Goal: Information Seeking & Learning: Check status

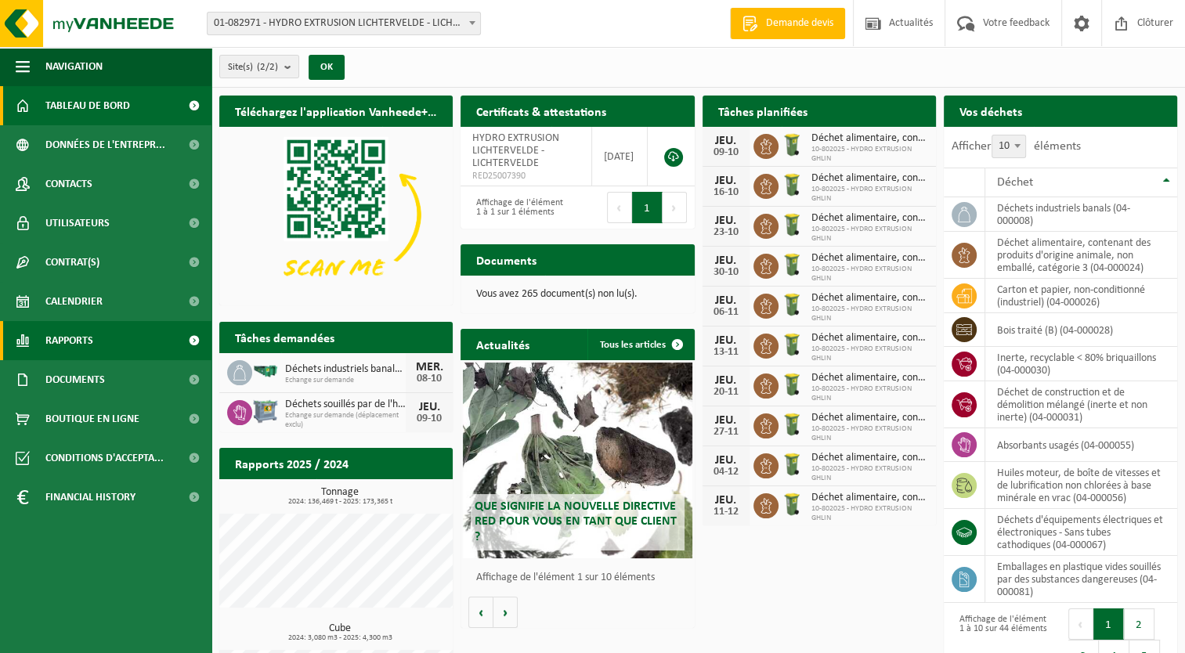
click at [96, 331] on link "Rapports" at bounding box center [105, 340] width 211 height 39
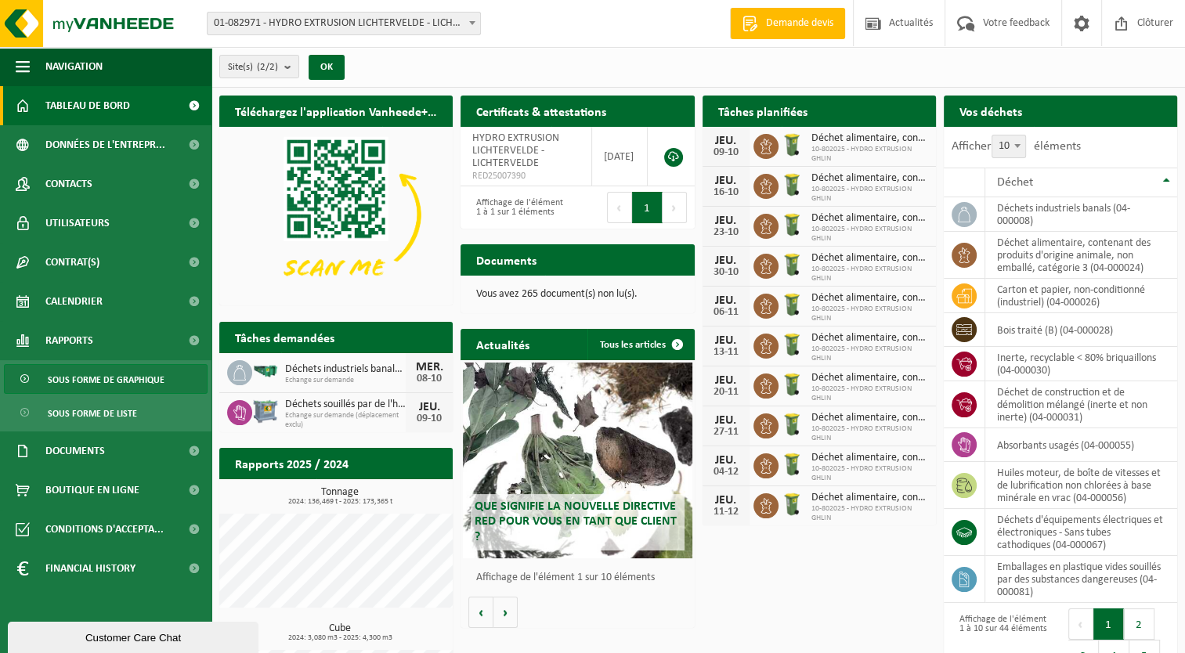
click at [135, 387] on span "Sous forme de graphique" at bounding box center [106, 380] width 117 height 30
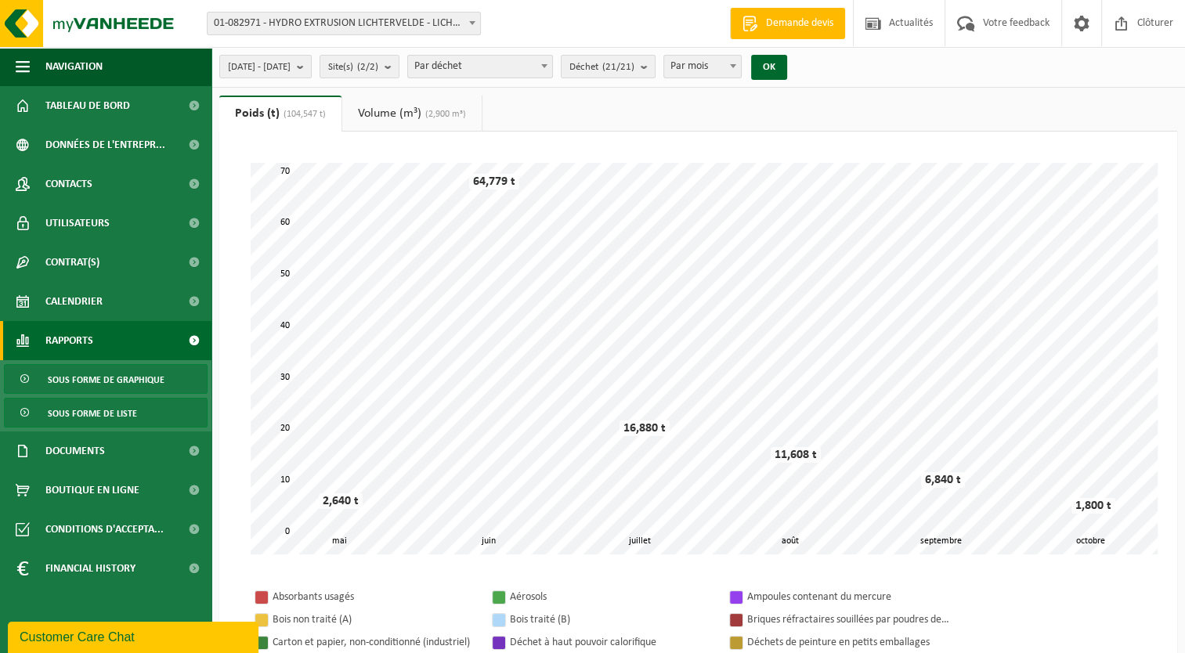
click at [106, 408] on span "Sous forme de liste" at bounding box center [92, 414] width 89 height 30
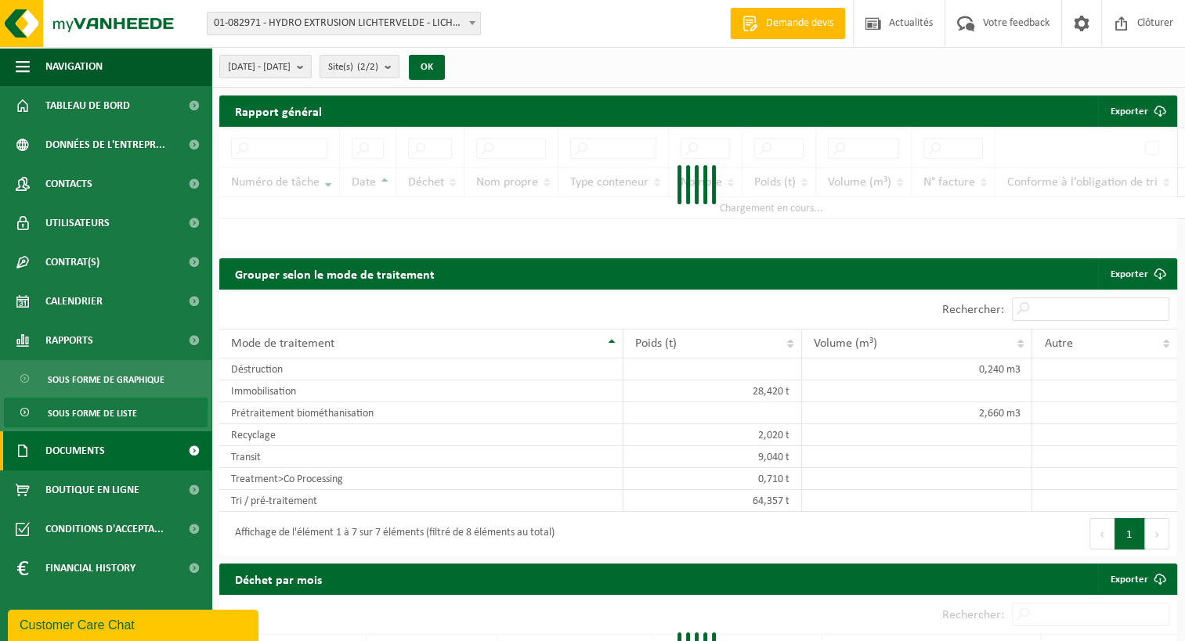
click at [120, 445] on link "Documents" at bounding box center [105, 450] width 211 height 39
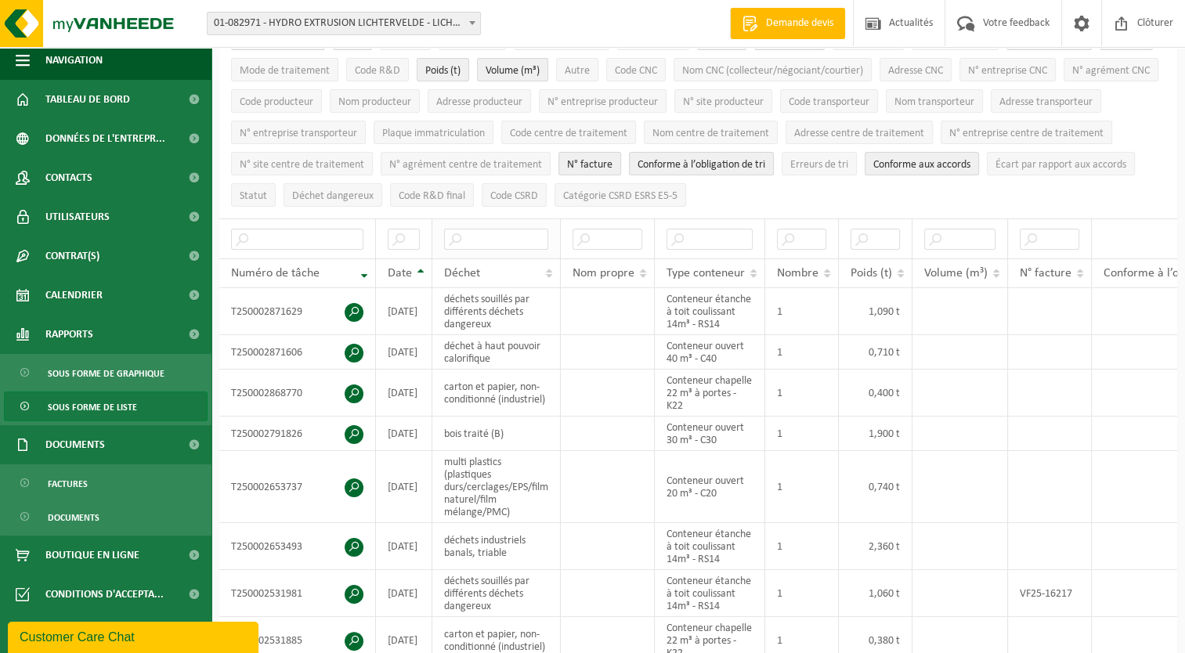
scroll to position [157, 0]
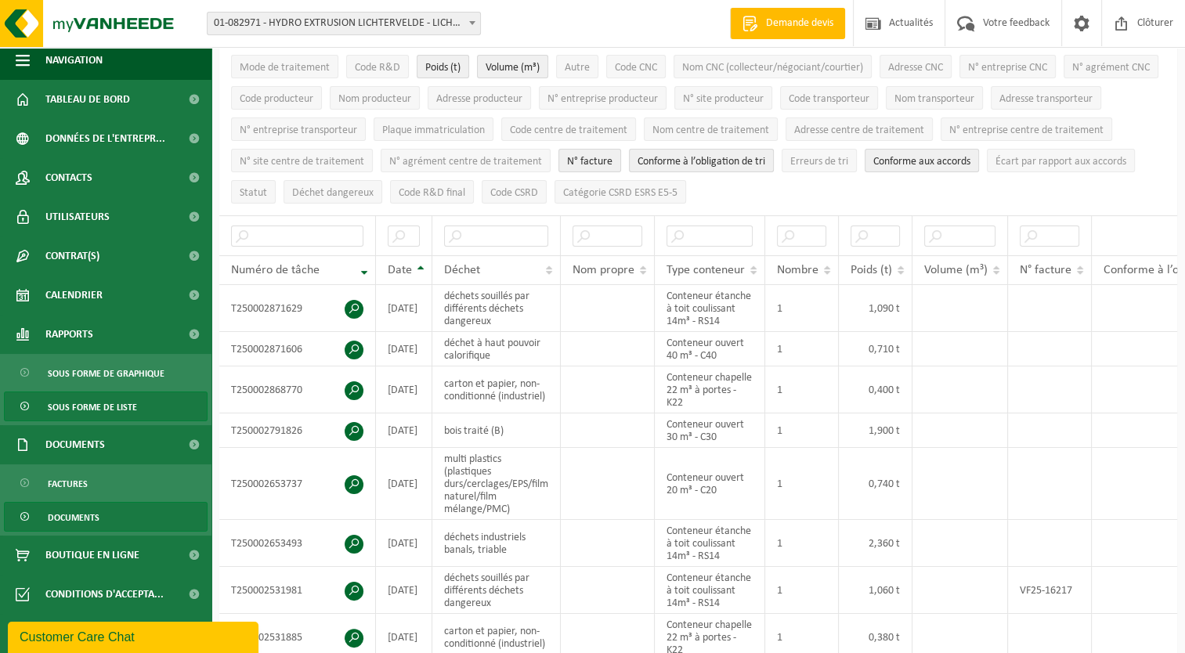
click at [111, 515] on link "Documents" at bounding box center [106, 517] width 204 height 30
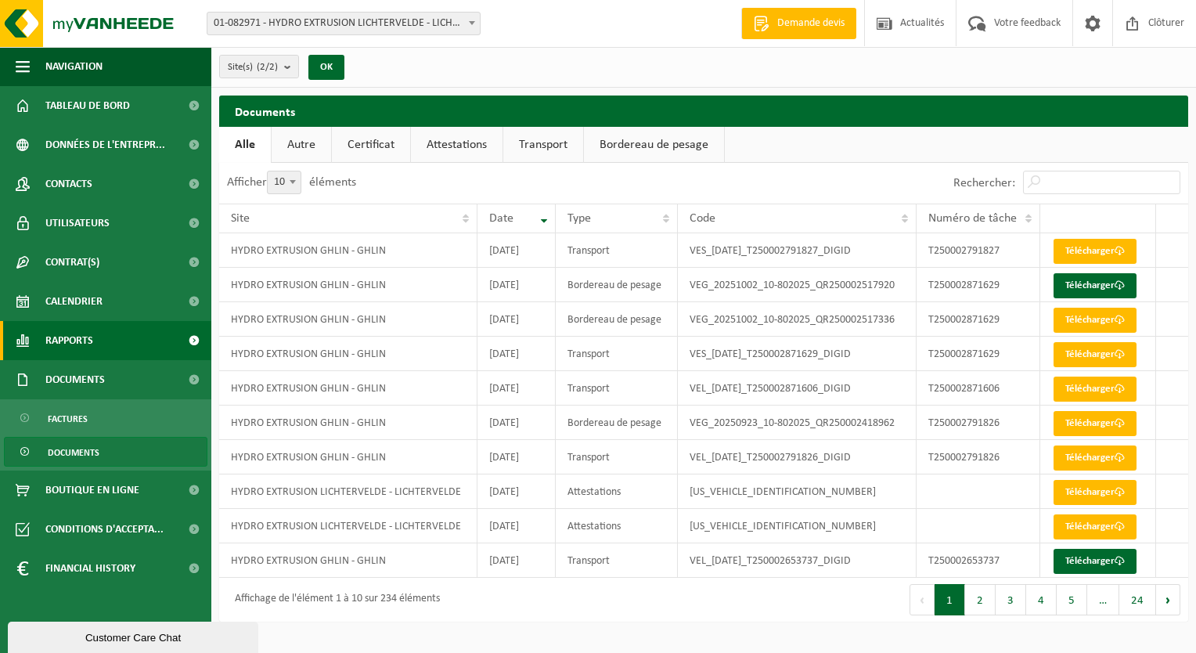
click at [93, 341] on span "Rapports" at bounding box center [69, 340] width 48 height 39
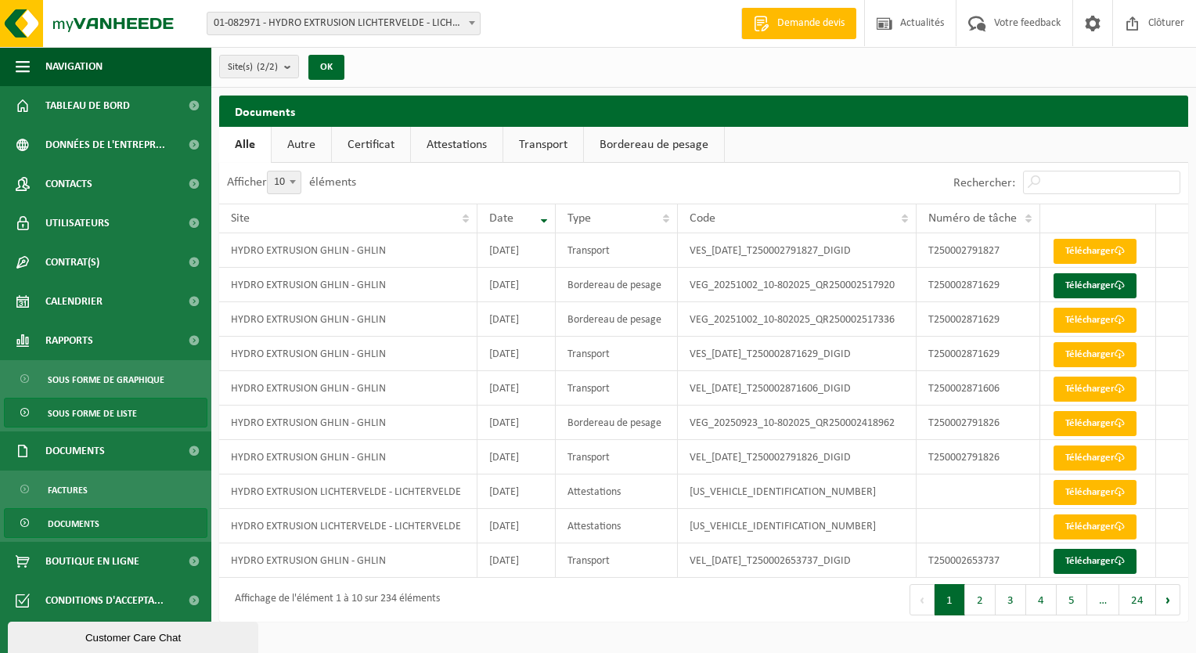
click at [116, 406] on span "Sous forme de liste" at bounding box center [92, 414] width 89 height 30
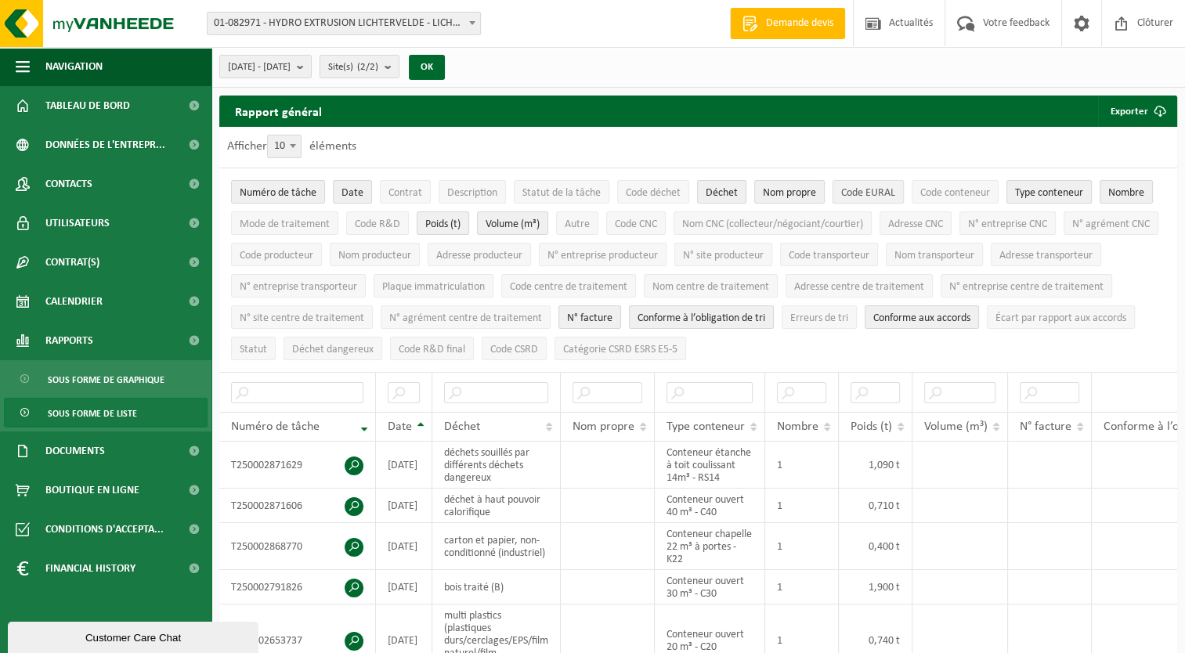
click at [882, 191] on span "Code EURAL" at bounding box center [868, 193] width 54 height 12
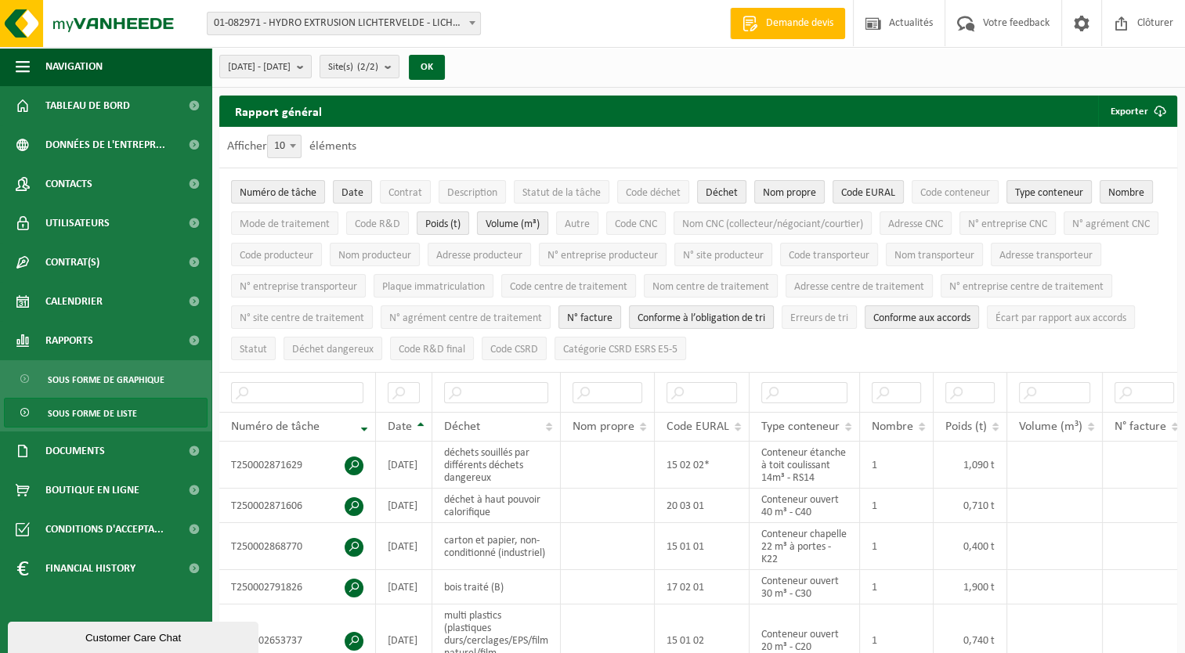
click at [523, 218] on span "Volume (m³)" at bounding box center [512, 224] width 54 height 12
click at [658, 229] on button "Code CNC" at bounding box center [636, 222] width 60 height 23
click at [656, 228] on span "Code CNC" at bounding box center [636, 224] width 42 height 12
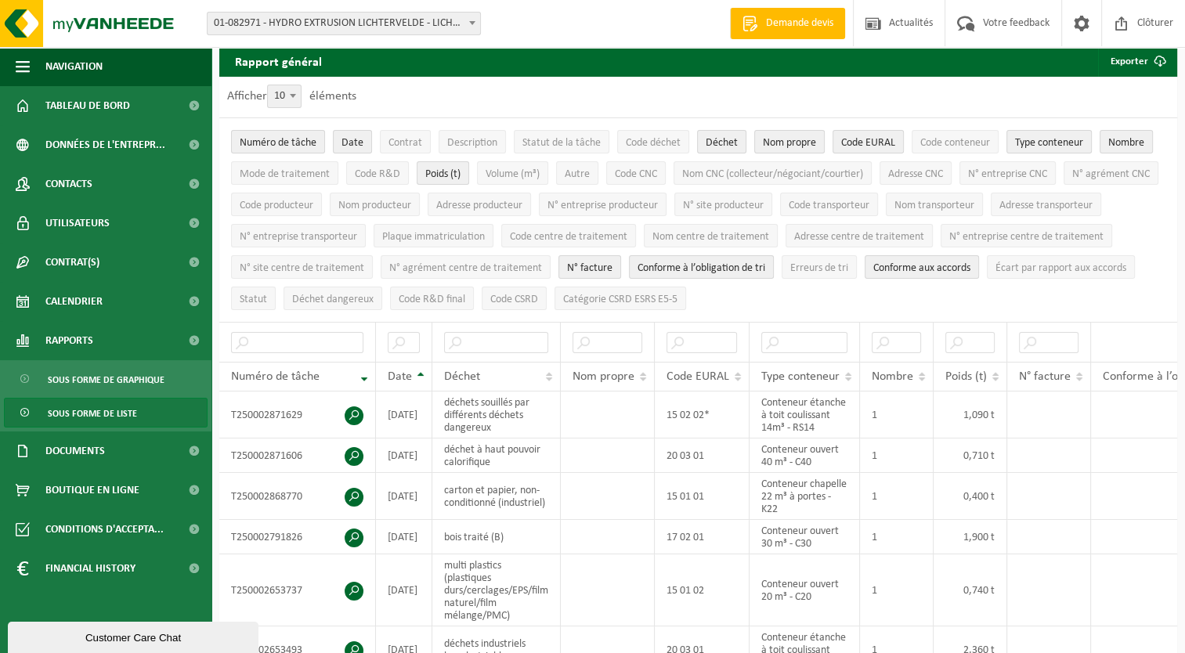
scroll to position [78, 0]
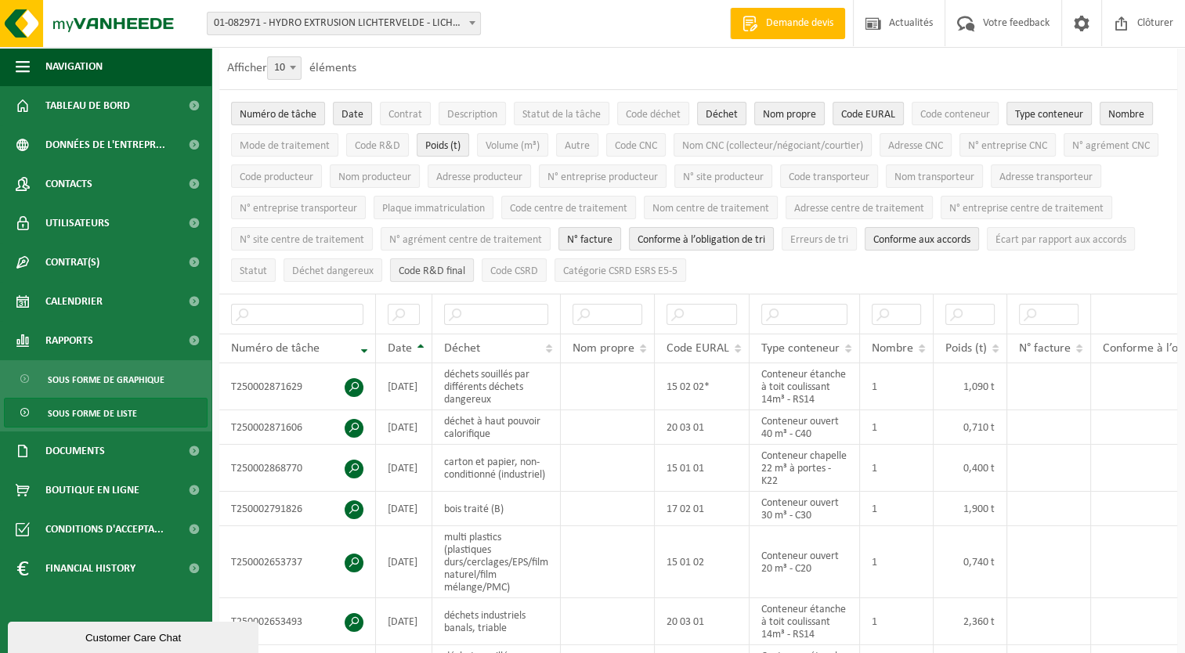
click at [465, 268] on span "Code R&D final" at bounding box center [432, 271] width 67 height 12
click at [465, 265] on span "Code R&D final" at bounding box center [432, 271] width 67 height 12
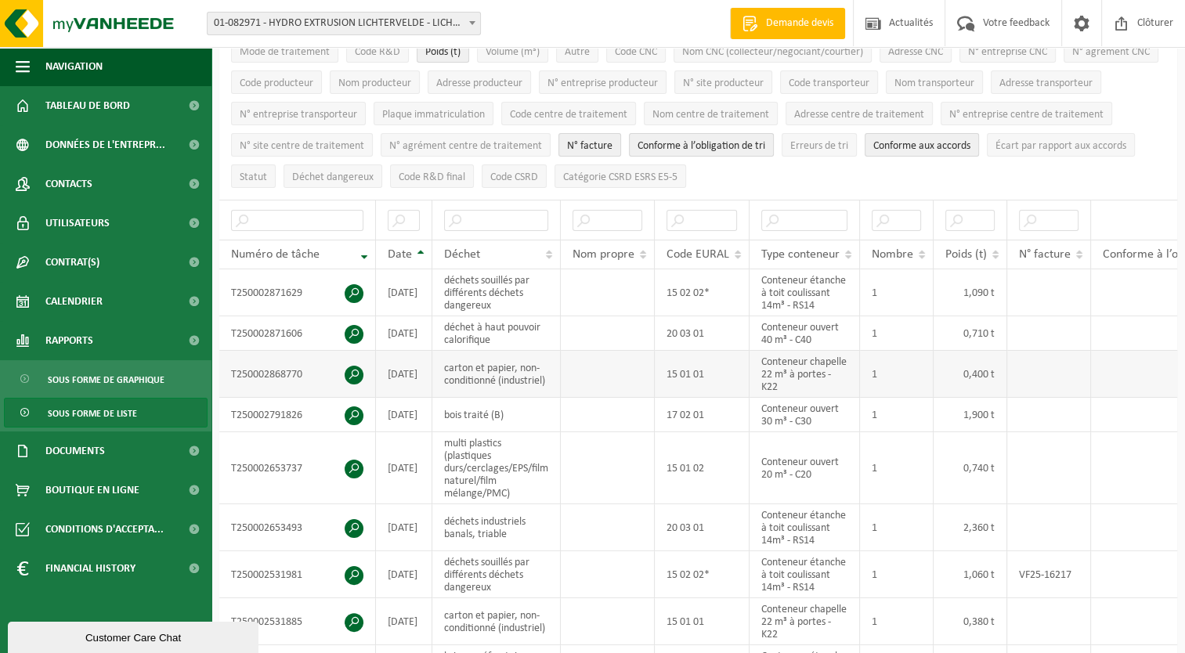
scroll to position [0, 0]
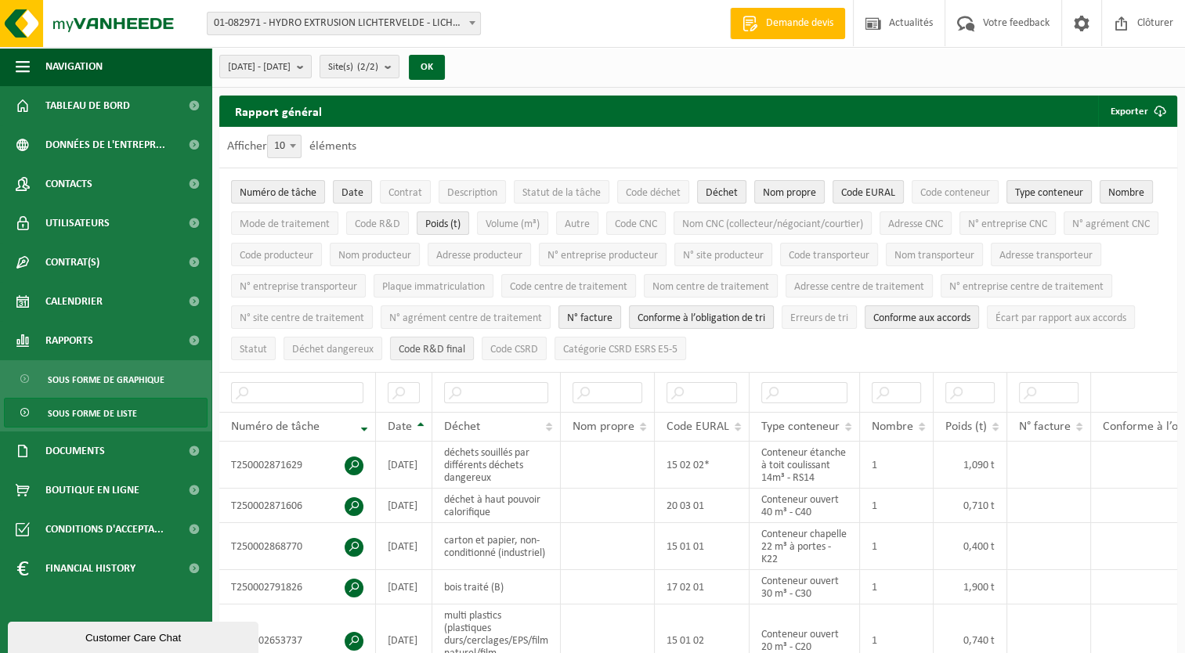
click at [465, 344] on span "Code R&D final" at bounding box center [432, 350] width 67 height 12
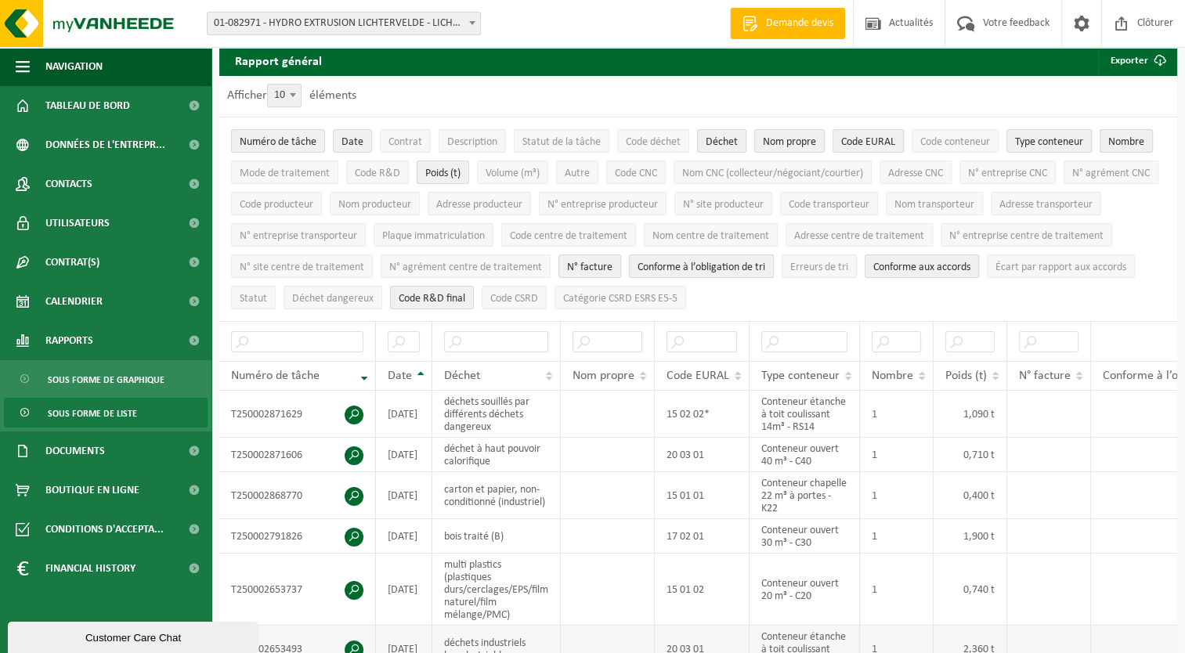
scroll to position [78, 0]
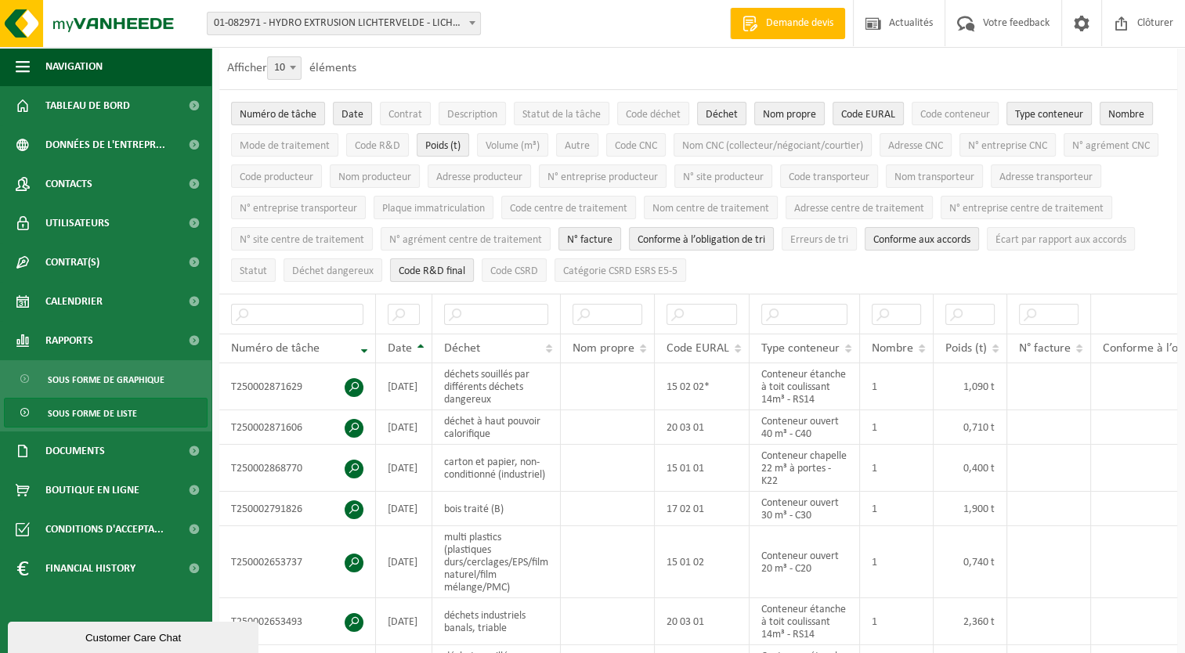
click at [474, 258] on button "Code R&D final" at bounding box center [432, 269] width 84 height 23
click at [612, 234] on span "N° facture" at bounding box center [589, 240] width 45 height 12
click at [765, 239] on span "Conforme à l’obligation de tri" at bounding box center [701, 240] width 128 height 12
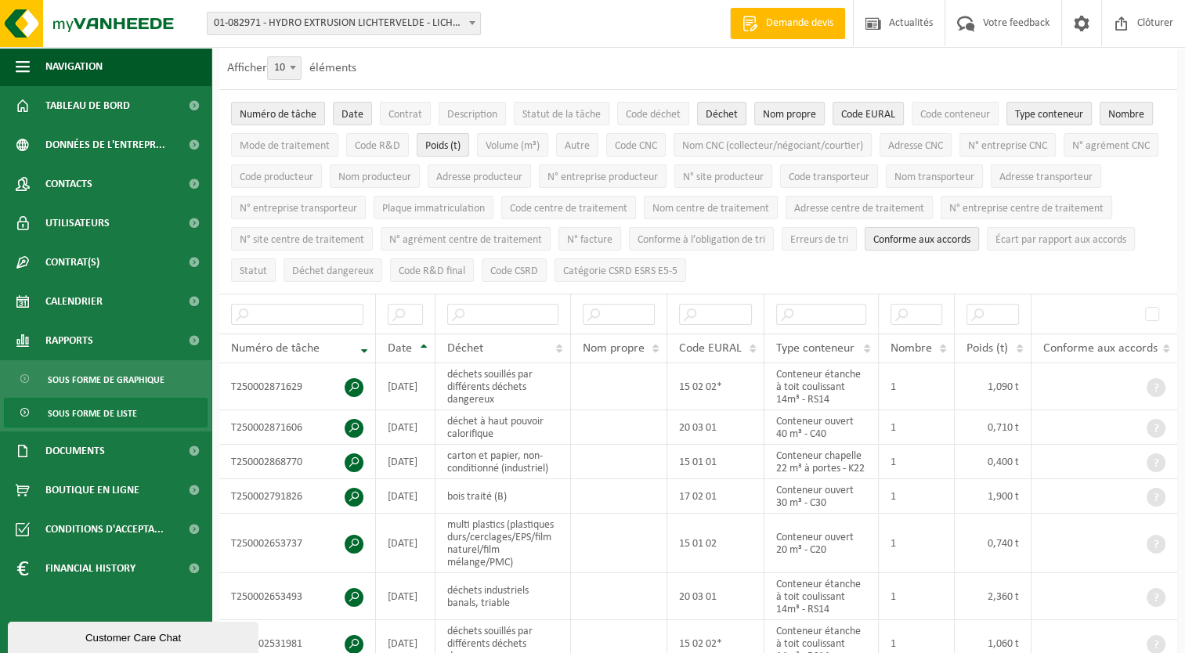
click at [970, 238] on span "Conforme aux accords" at bounding box center [921, 240] width 97 height 12
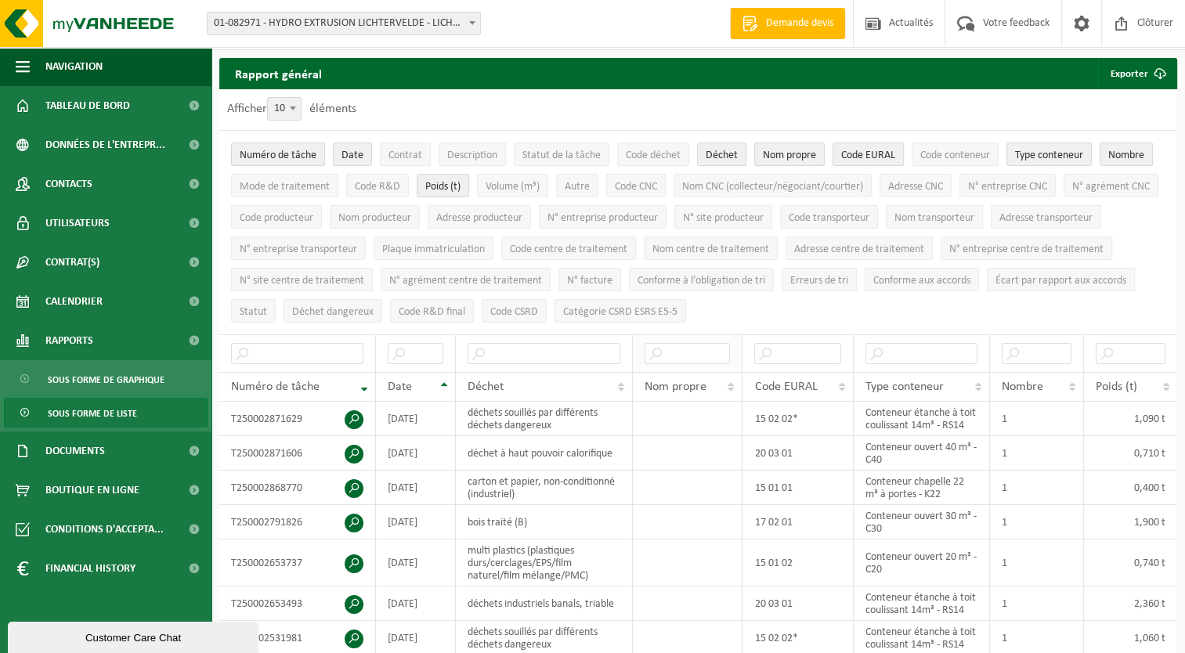
scroll to position [0, 0]
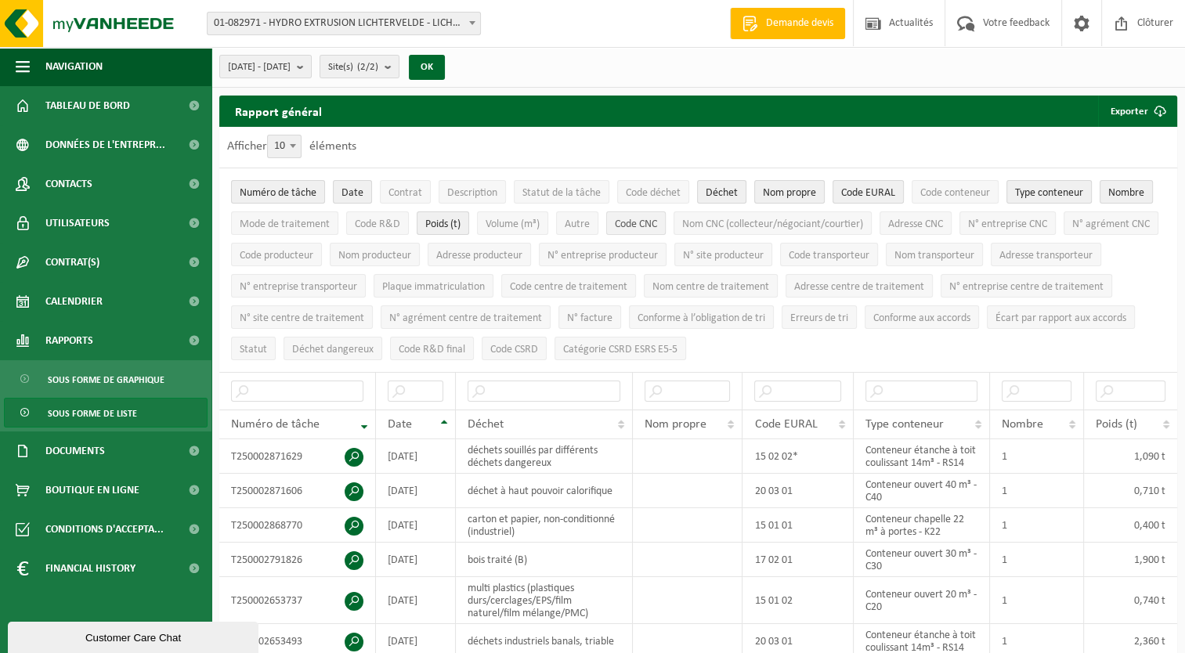
click at [650, 222] on span "Code CNC" at bounding box center [636, 224] width 42 height 12
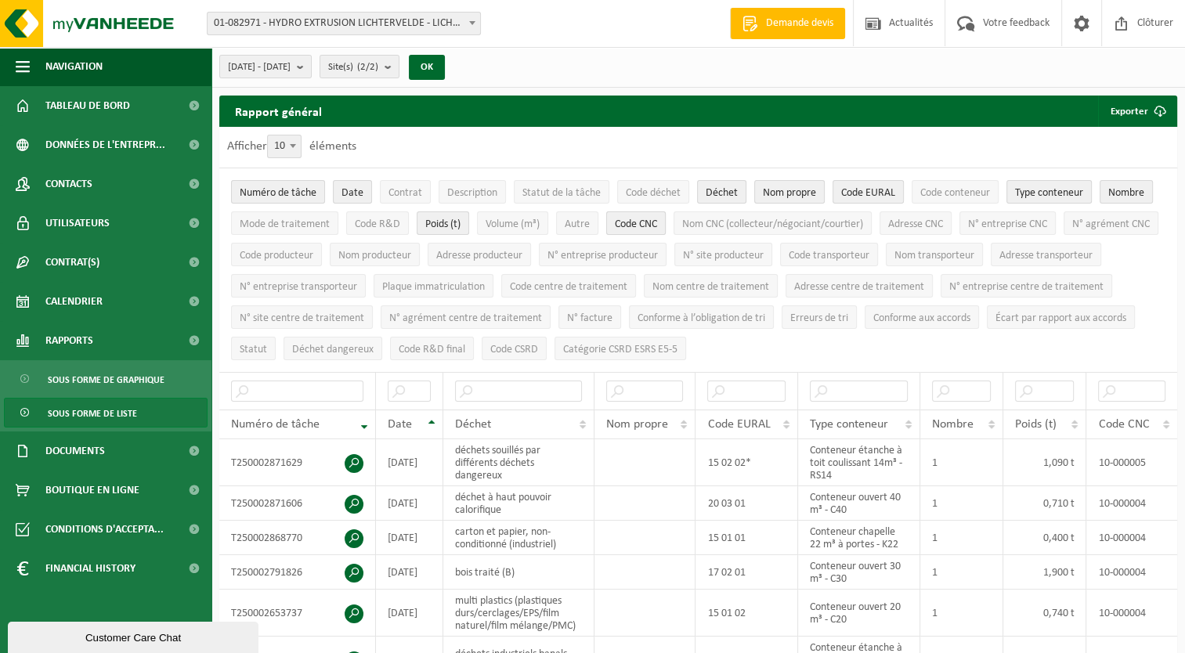
click at [650, 222] on span "Code CNC" at bounding box center [636, 224] width 42 height 12
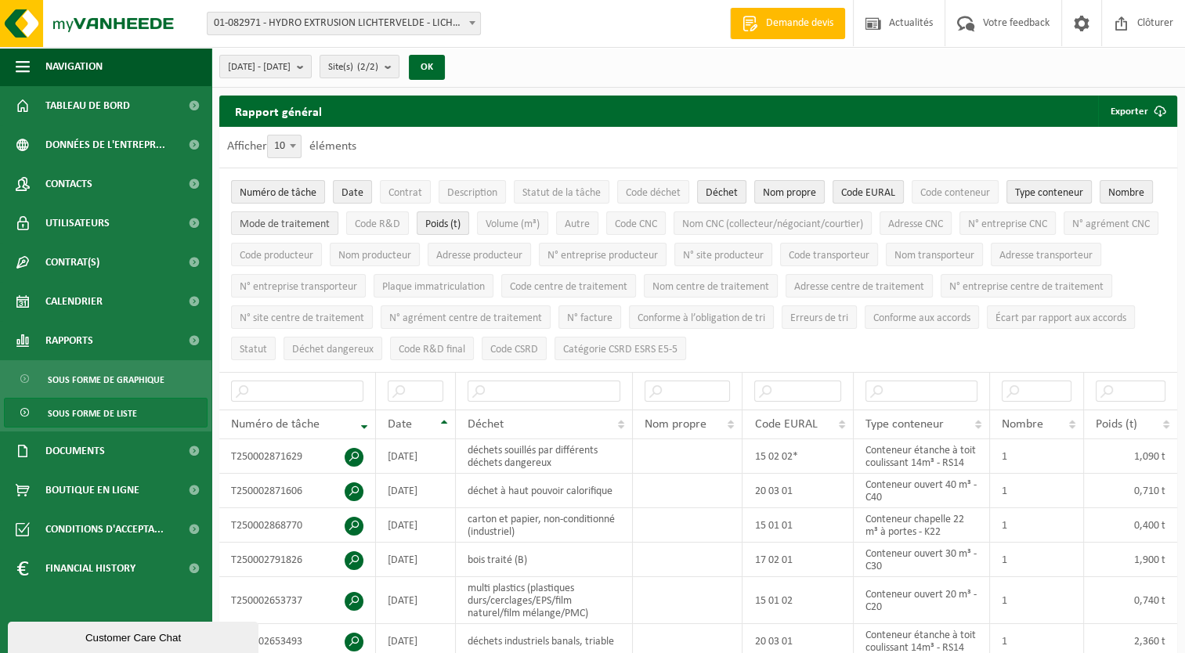
click at [319, 224] on span "Mode de traitement" at bounding box center [285, 224] width 90 height 12
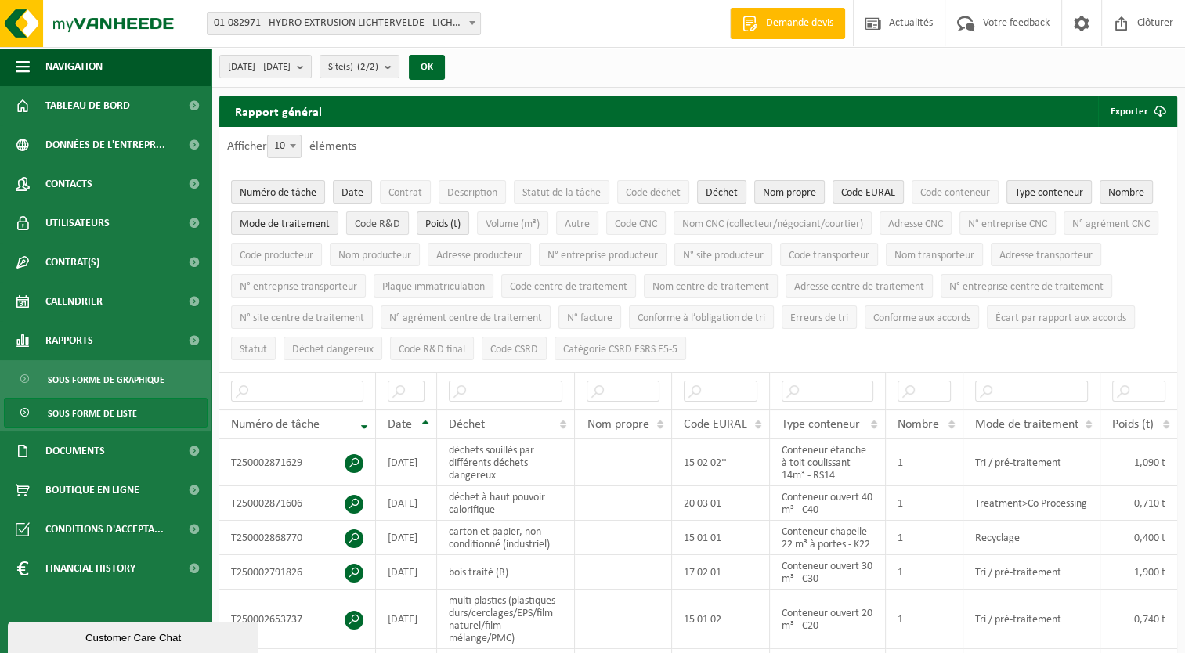
click at [383, 225] on span "Code R&D" at bounding box center [377, 224] width 45 height 12
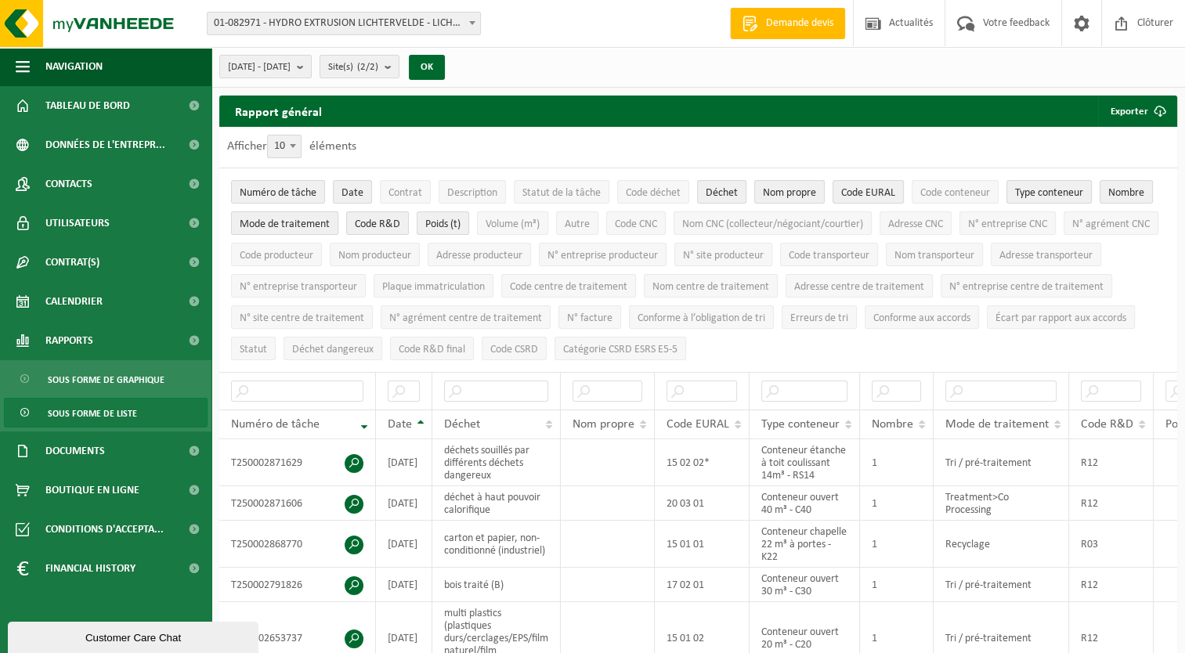
click at [310, 222] on span "Mode de traitement" at bounding box center [285, 224] width 90 height 12
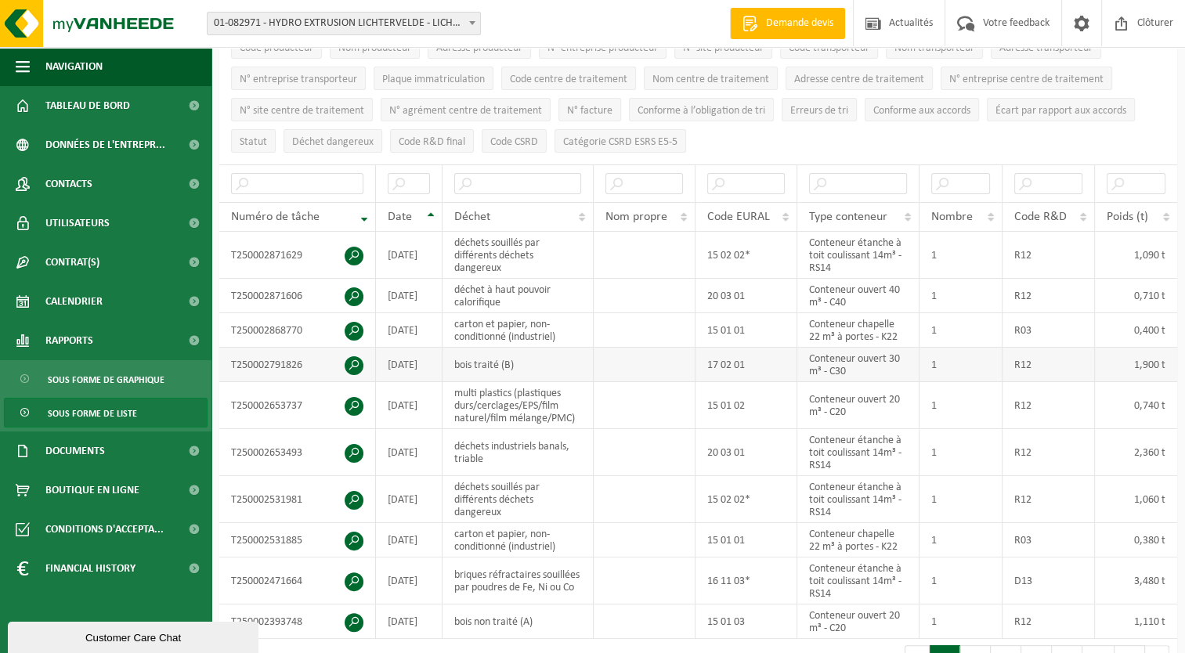
scroll to position [235, 0]
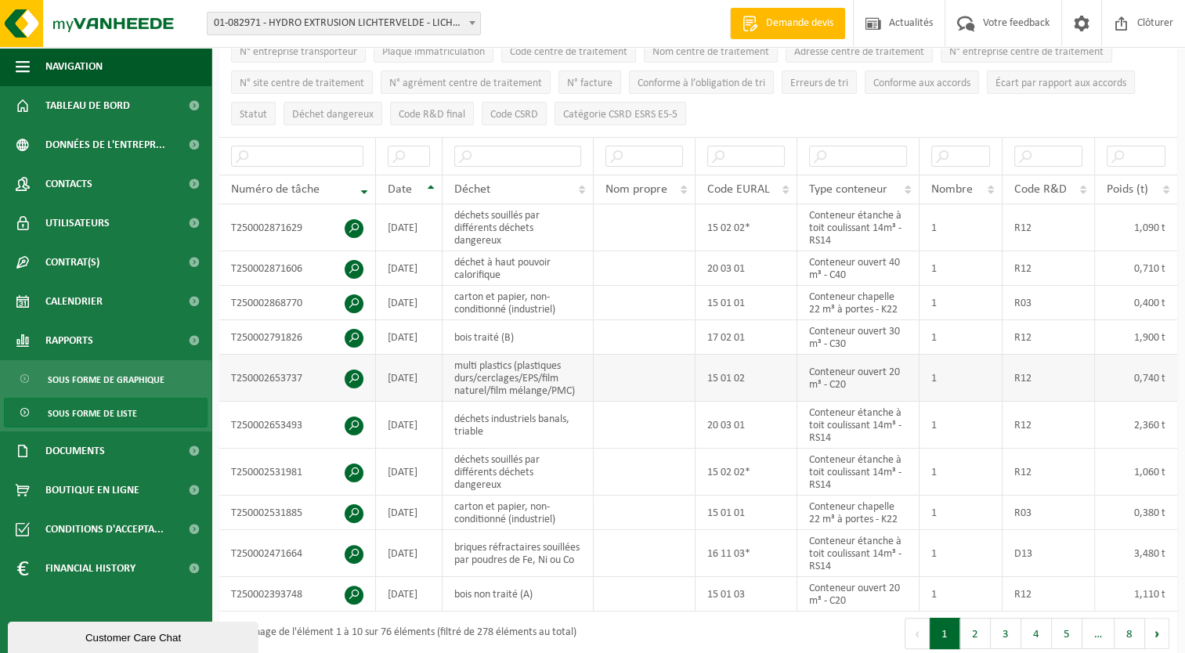
click at [353, 370] on span at bounding box center [353, 379] width 19 height 19
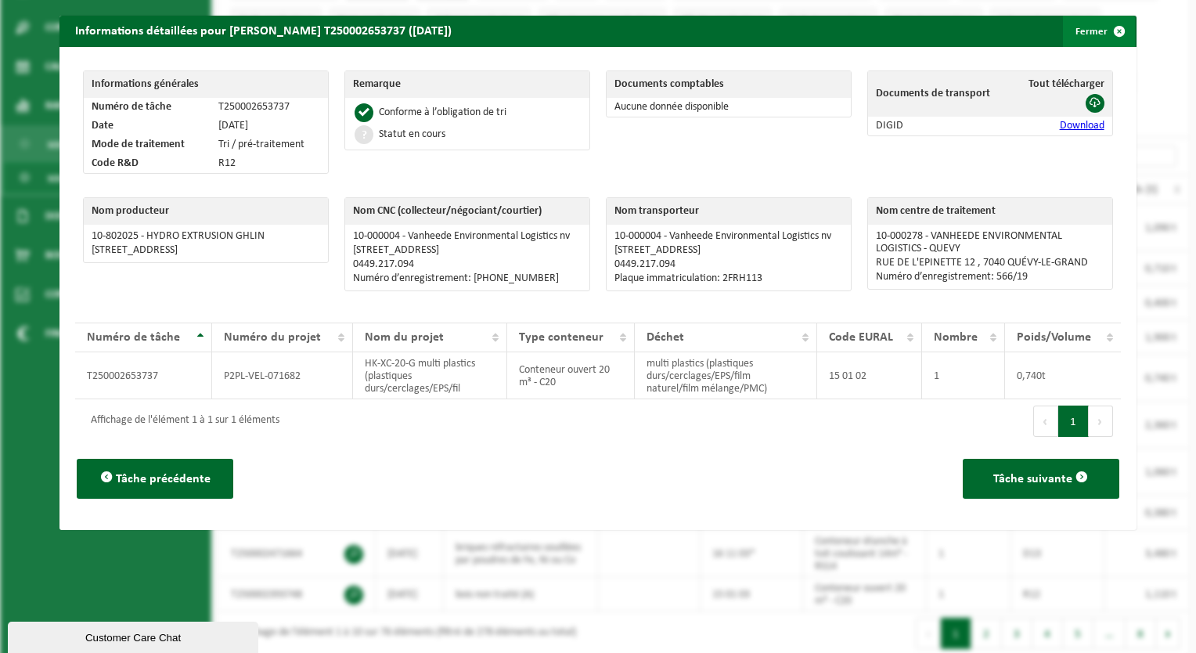
click at [1109, 23] on span "button" at bounding box center [1119, 31] width 31 height 31
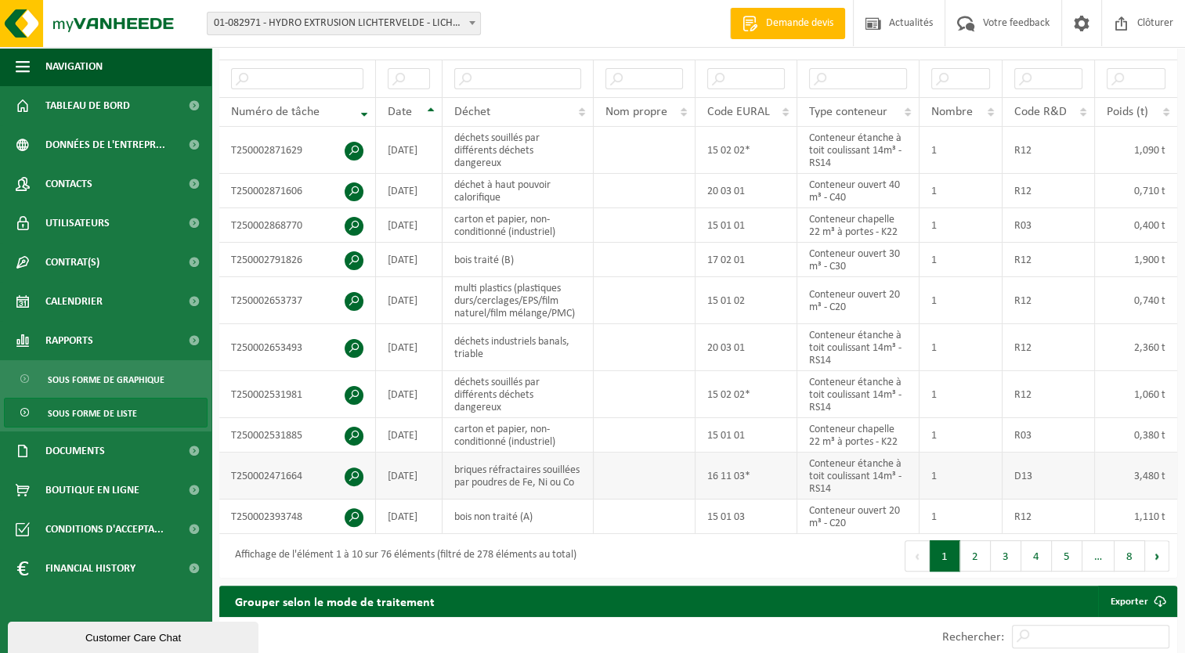
scroll to position [313, 0]
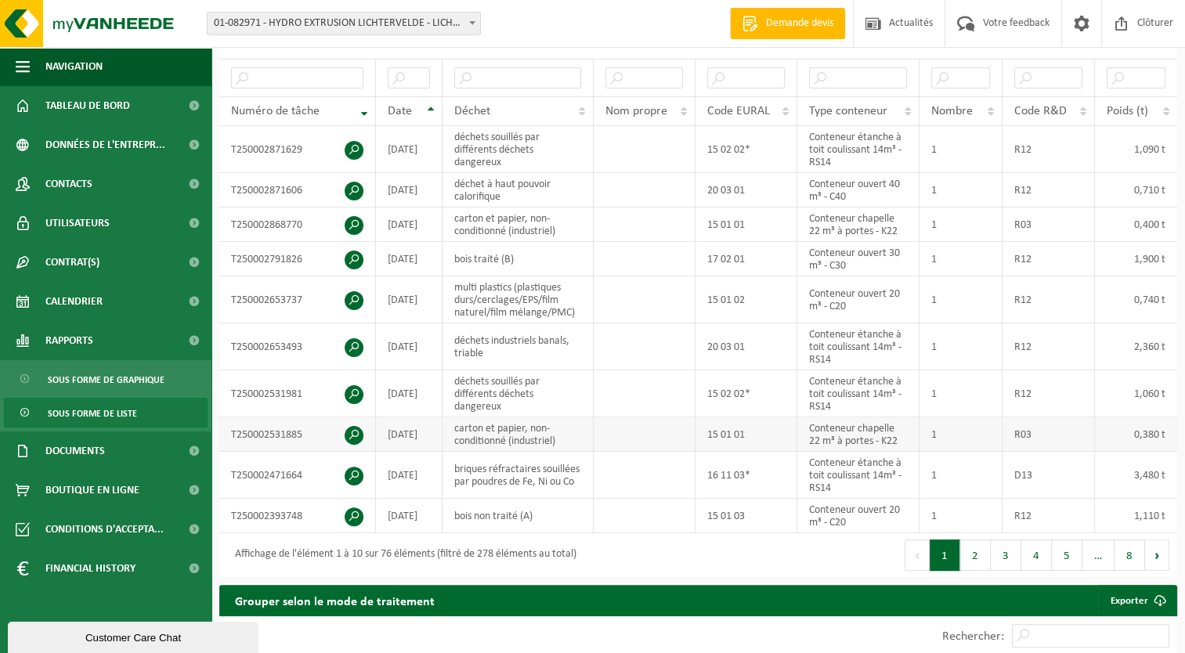
click at [532, 434] on td "carton et papier, non-conditionné (industriel)" at bounding box center [517, 434] width 151 height 34
click at [522, 335] on td "déchets industriels banals, triable" at bounding box center [517, 346] width 151 height 47
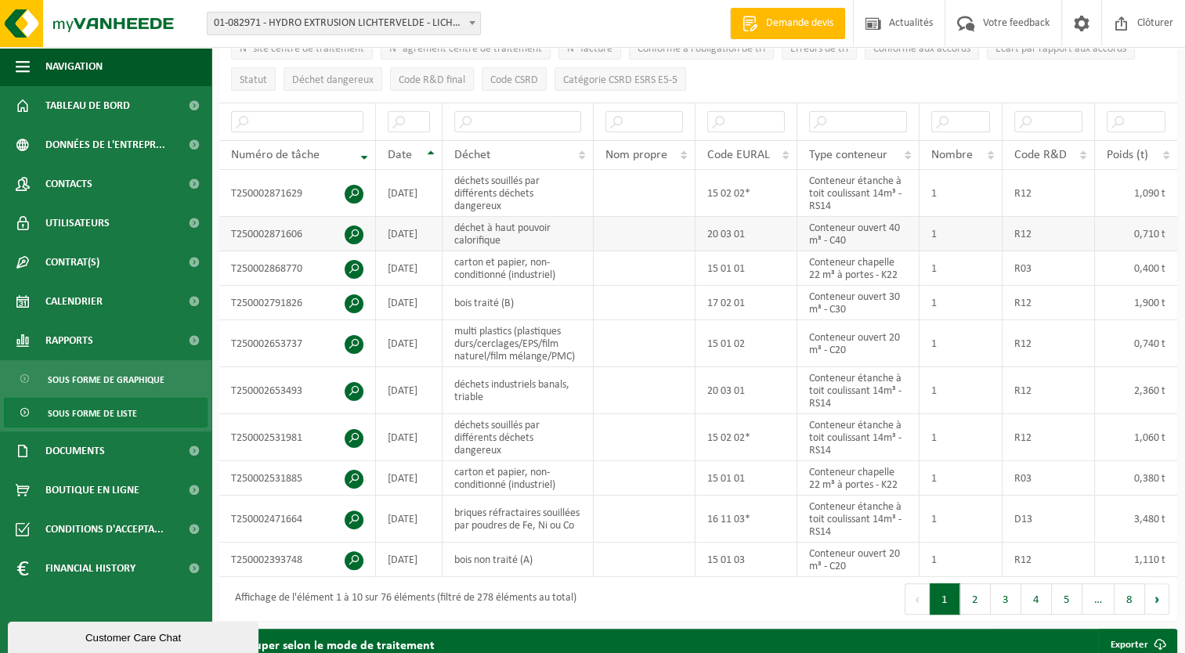
scroll to position [235, 0]
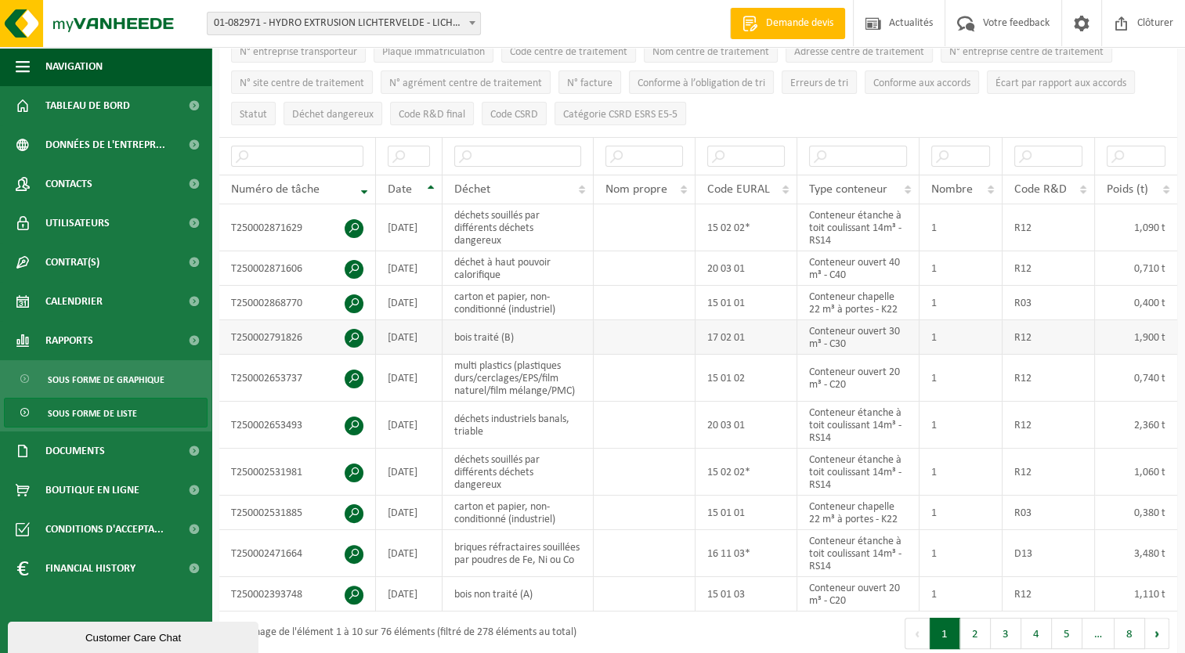
click at [508, 325] on td "bois traité (B)" at bounding box center [517, 337] width 151 height 34
